Goal: Task Accomplishment & Management: Complete application form

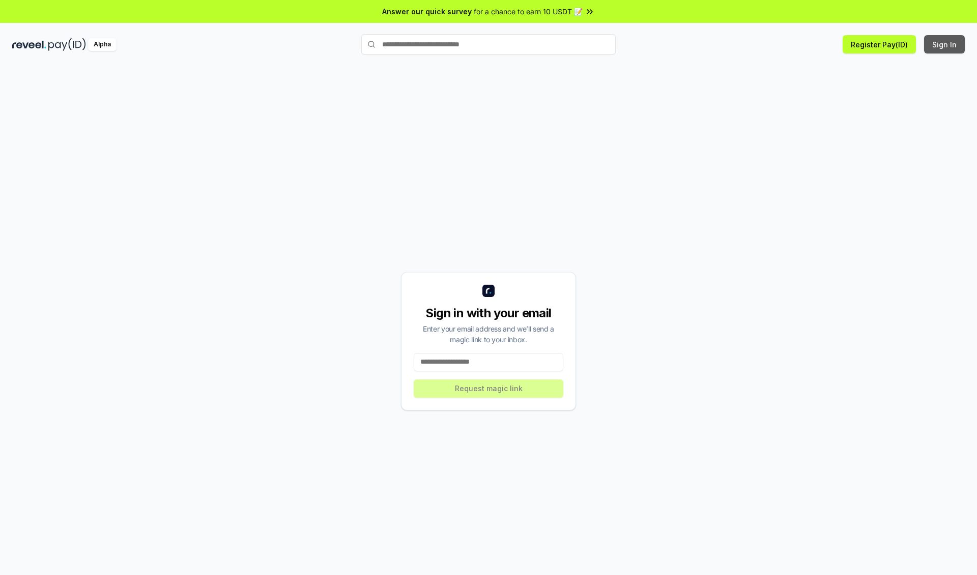
click at [945, 44] on button "Sign In" at bounding box center [945, 44] width 41 height 18
type input "**********"
click at [489, 388] on button "Request magic link" at bounding box center [489, 388] width 150 height 18
